Goal: Find specific page/section: Find specific page/section

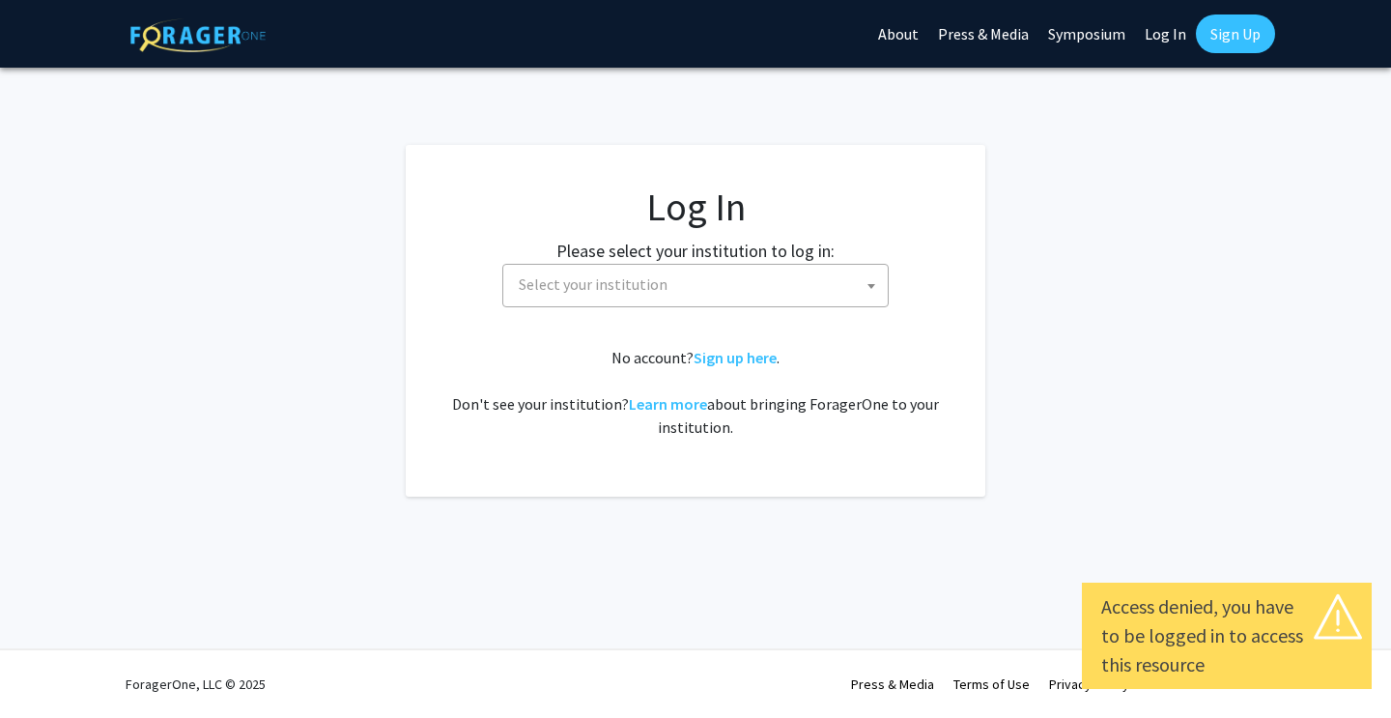
select select
click at [729, 307] on fg-card-body "Log In Please select your institution to log in: [GEOGRAPHIC_DATA] [GEOGRAPHIC_…" at bounding box center [695, 321] width 502 height 274
click at [730, 295] on span "Select your institution" at bounding box center [699, 285] width 377 height 40
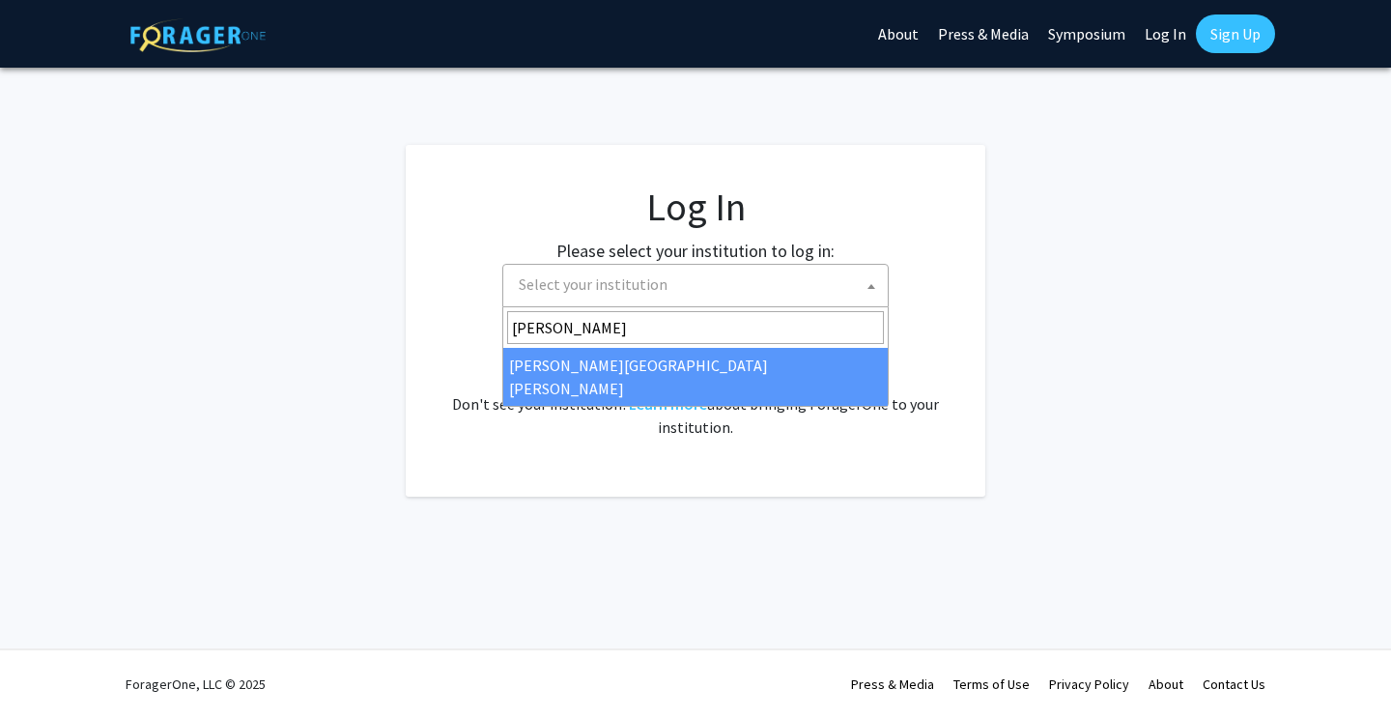
type input "[PERSON_NAME]"
select select "1"
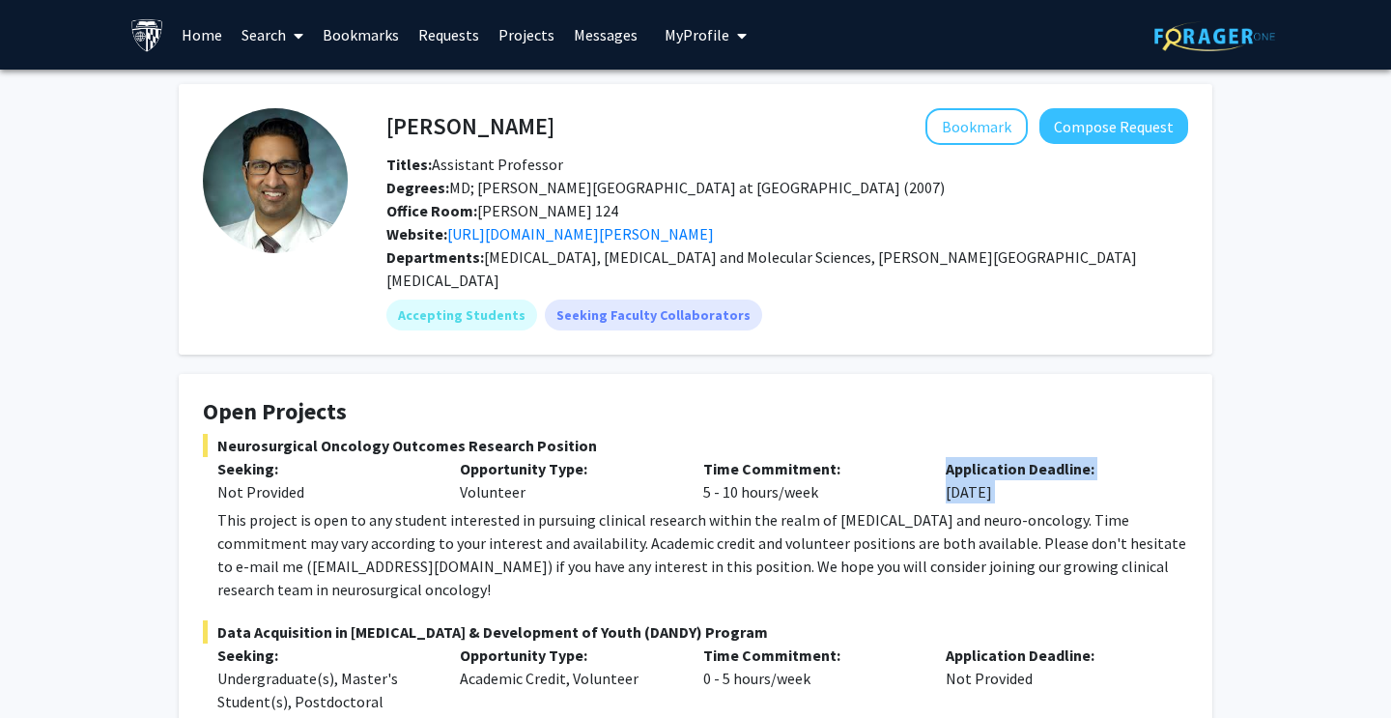
drag, startPoint x: 948, startPoint y: 443, endPoint x: 1091, endPoint y: 482, distance: 148.1
click at [1091, 482] on div "Neurosurgical Oncology Outcomes Research Position Seeking: Not Provided Opportu…" at bounding box center [695, 517] width 985 height 167
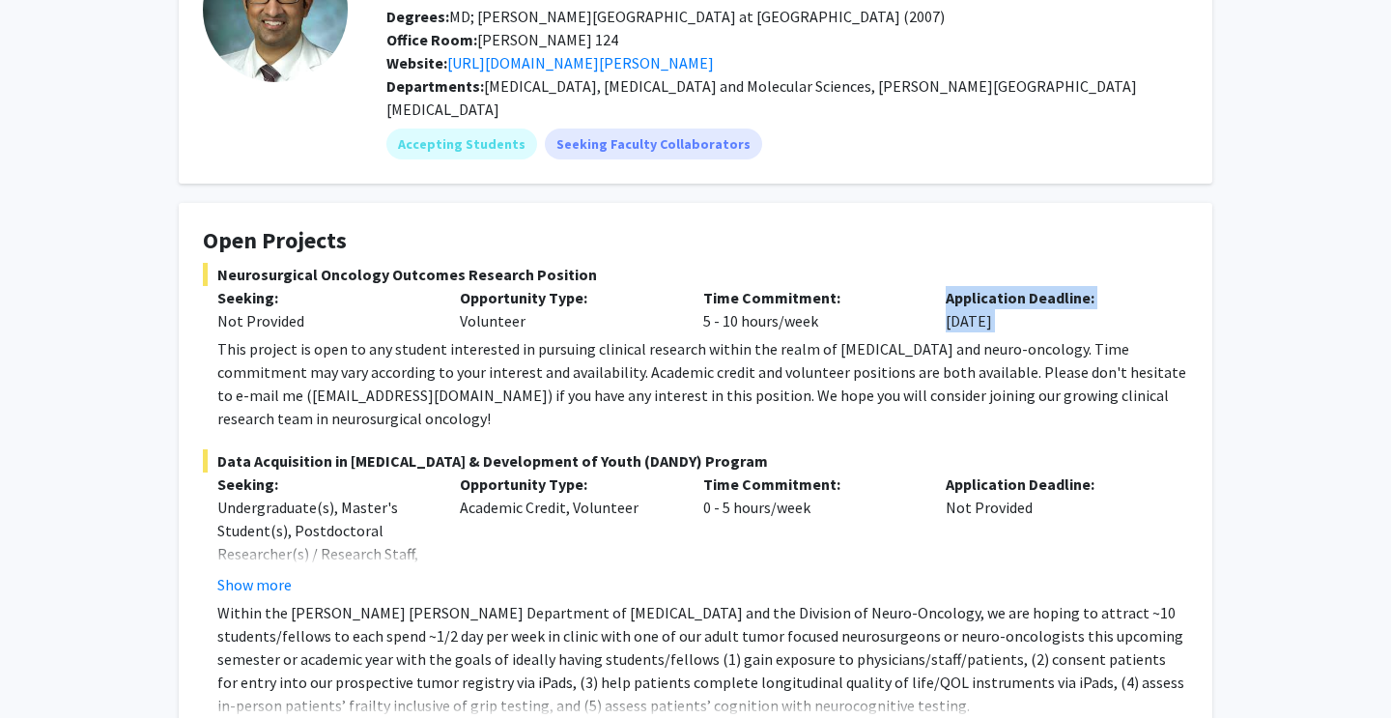
scroll to position [178, 0]
